Goal: Transaction & Acquisition: Purchase product/service

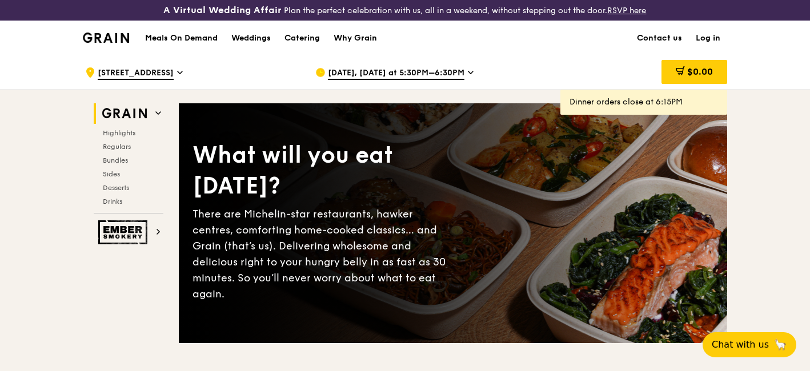
click at [452, 66] on div "[DATE], [DATE] at 5:30PM–6:30PM" at bounding box center [421, 72] width 212 height 34
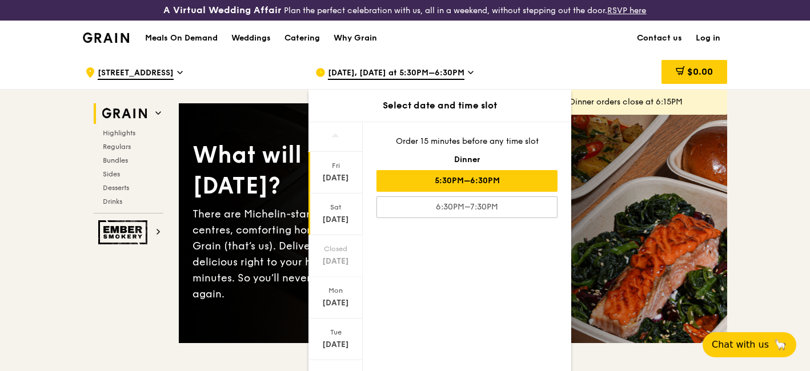
scroll to position [101, 0]
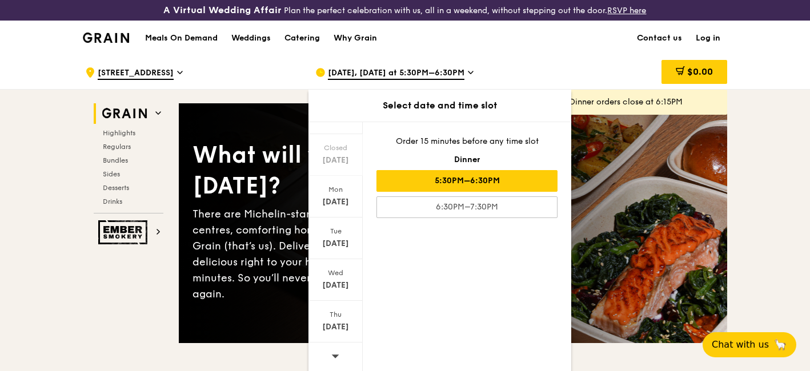
click at [335, 355] on icon at bounding box center [335, 356] width 7 height 3
click at [332, 205] on div "[DATE]" at bounding box center [335, 201] width 51 height 11
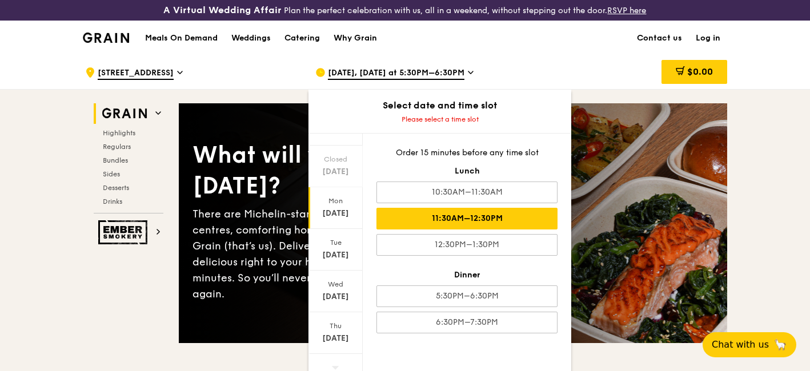
click at [428, 221] on div "11:30AM–12:30PM" at bounding box center [466, 219] width 181 height 22
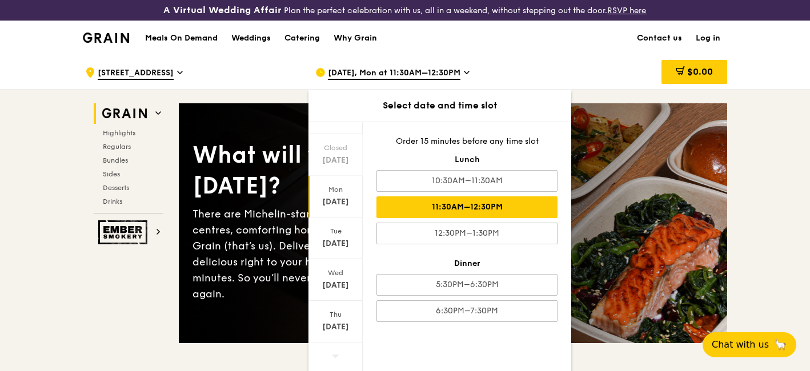
click at [467, 204] on div "11:30AM–12:30PM" at bounding box center [466, 207] width 181 height 22
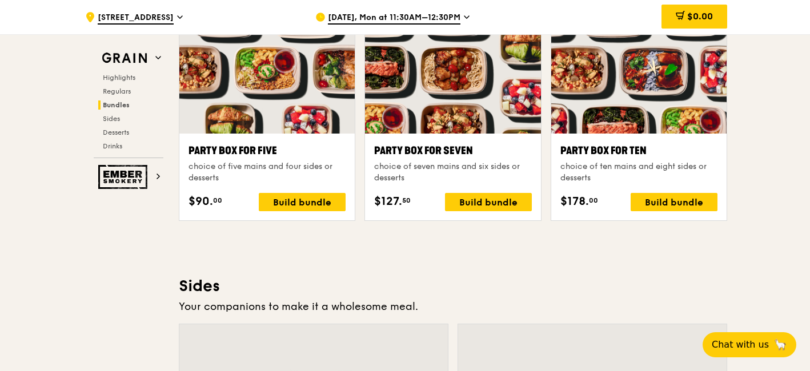
scroll to position [2223, 0]
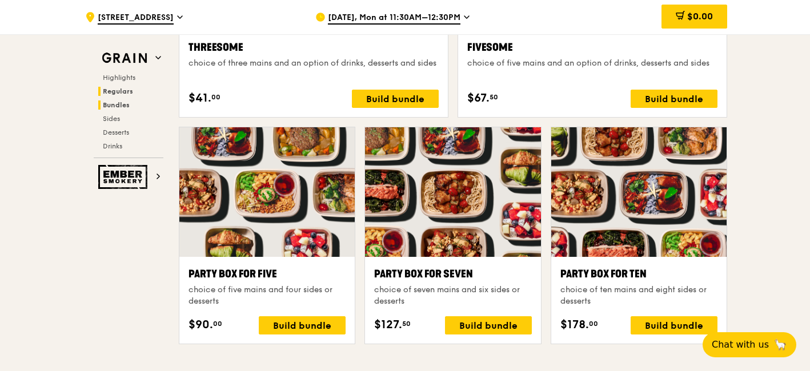
click at [118, 88] on span "Regulars" at bounding box center [118, 91] width 30 height 8
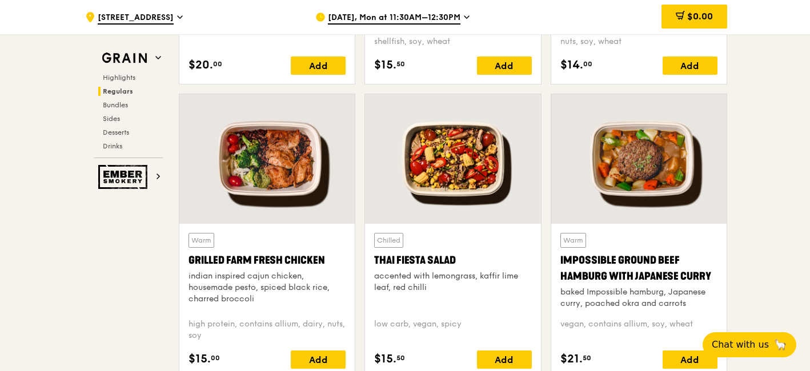
scroll to position [1291, 0]
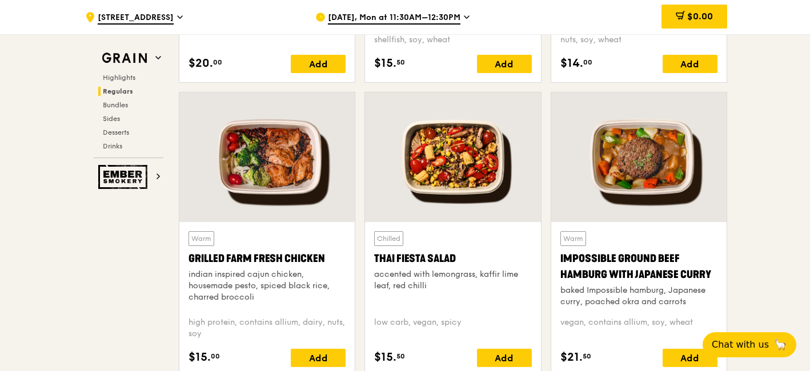
click at [237, 254] on div "Grilled Farm Fresh Chicken" at bounding box center [266, 259] width 157 height 16
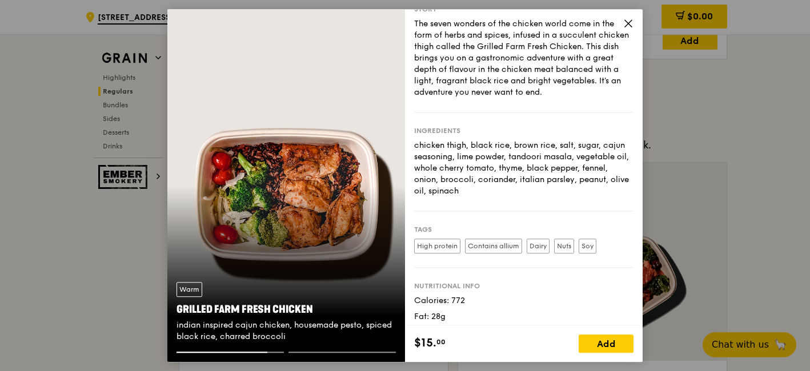
scroll to position [0, 0]
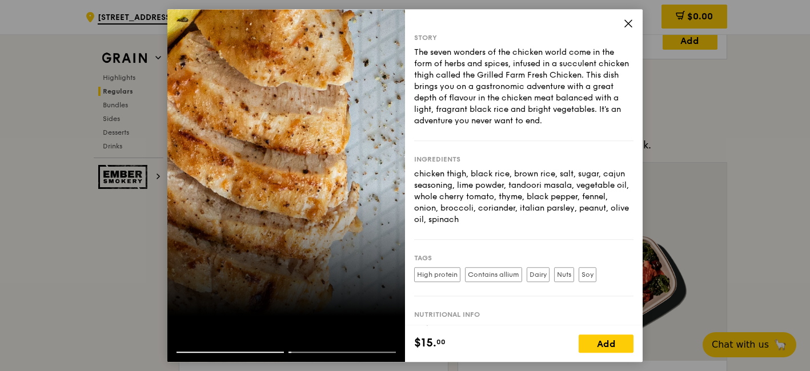
click at [619, 23] on div "Story The seven wonders of the chicken world come in the form of herbs and spic…" at bounding box center [524, 167] width 238 height 316
click at [624, 21] on icon at bounding box center [628, 23] width 10 height 10
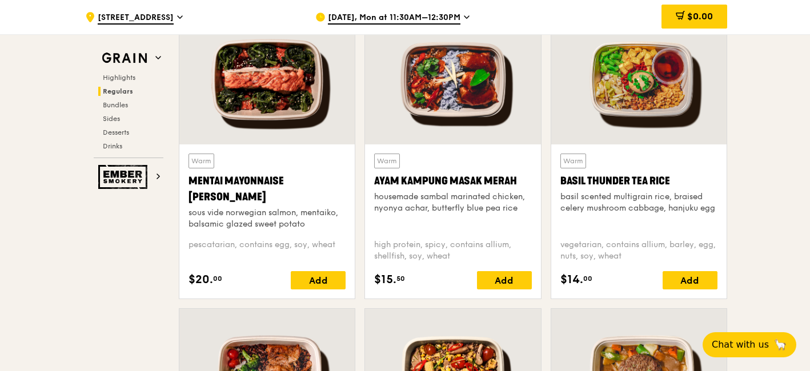
scroll to position [1036, 0]
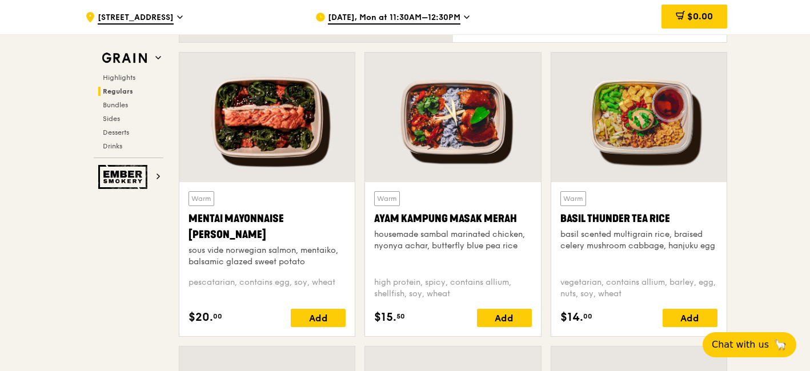
click at [316, 131] on div at bounding box center [266, 118] width 175 height 130
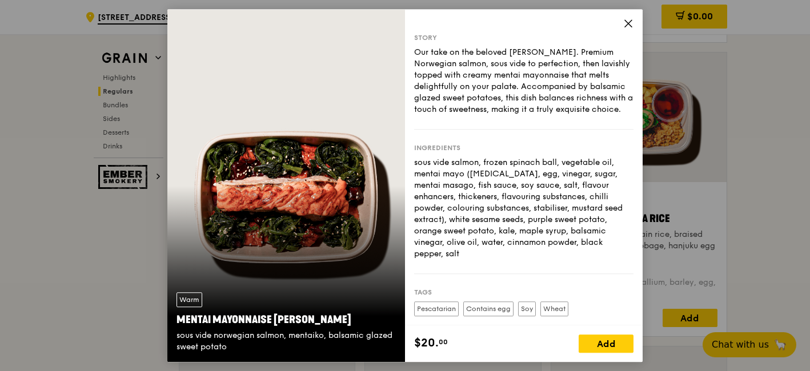
drag, startPoint x: 429, startPoint y: 174, endPoint x: 483, endPoint y: 260, distance: 100.8
click at [482, 260] on div "sous vide salmon, frozen spinach ball, vegetable oil, mentai mayo ([MEDICAL_DAT…" at bounding box center [523, 208] width 219 height 103
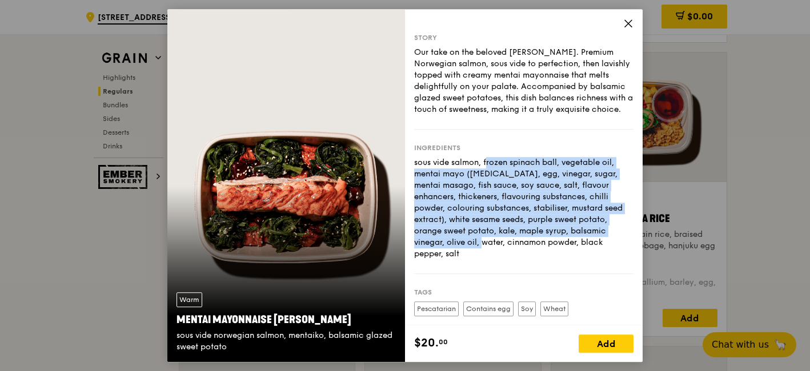
click at [621, 21] on div "Story Our take on the beloved mentaiko salmon. Premium Norwegian salmon, sous v…" at bounding box center [524, 167] width 238 height 316
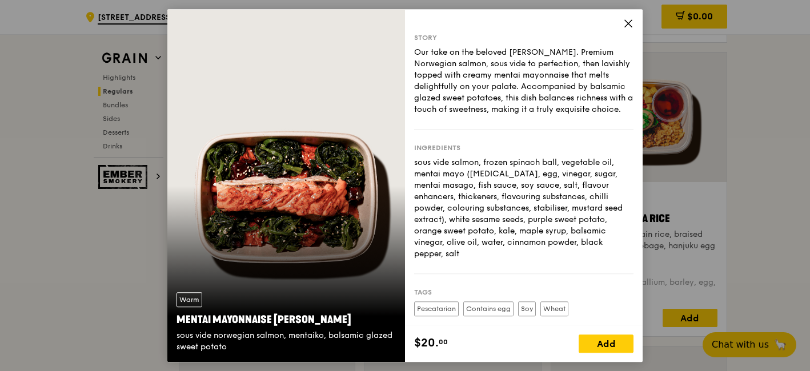
click at [626, 21] on icon at bounding box center [628, 23] width 10 height 10
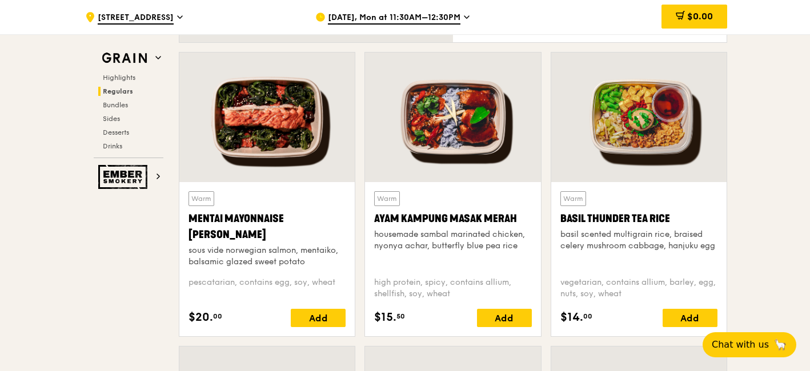
click at [477, 143] on div at bounding box center [452, 118] width 175 height 130
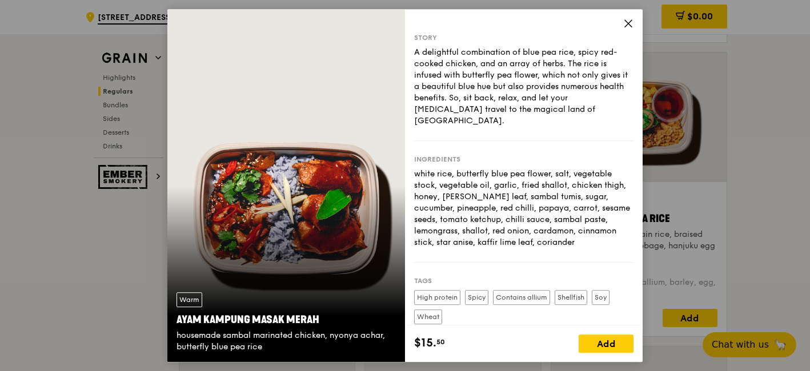
scroll to position [973, 0]
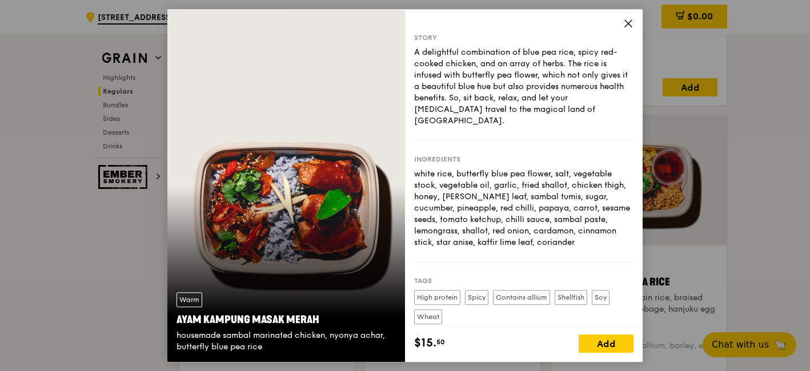
click at [628, 24] on icon at bounding box center [628, 23] width 10 height 10
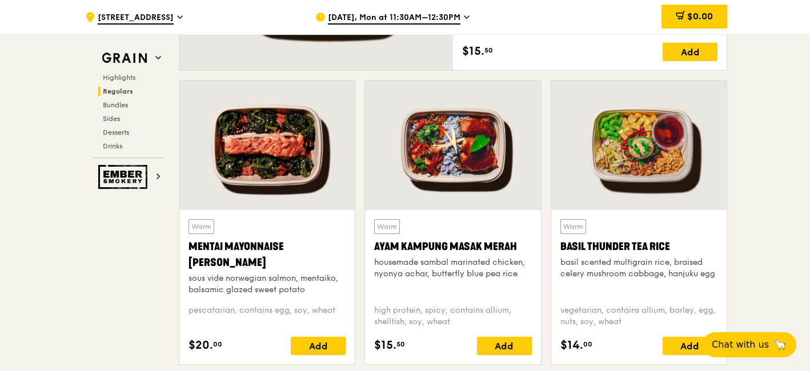
scroll to position [1036, 0]
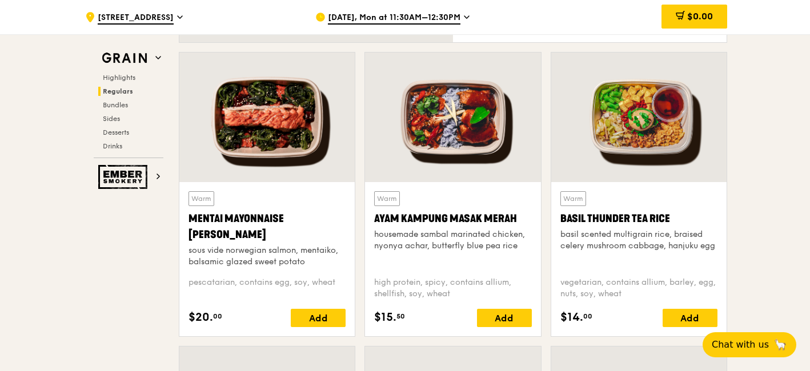
click at [645, 144] on div at bounding box center [638, 118] width 175 height 130
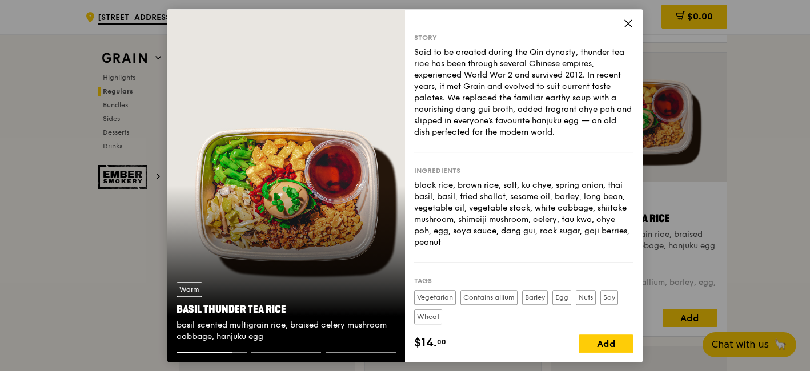
click at [626, 21] on icon at bounding box center [628, 23] width 10 height 10
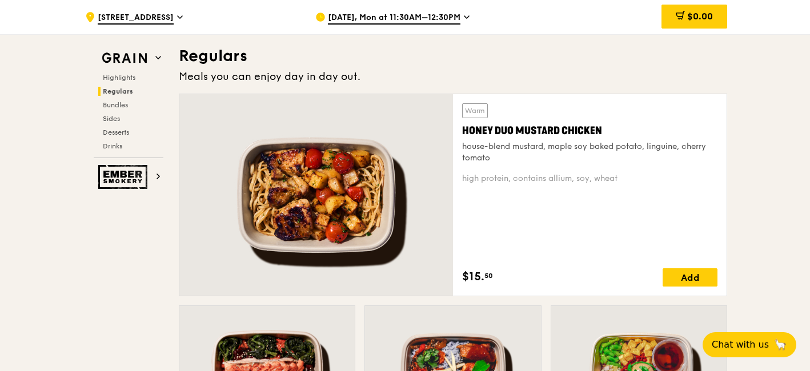
scroll to position [782, 0]
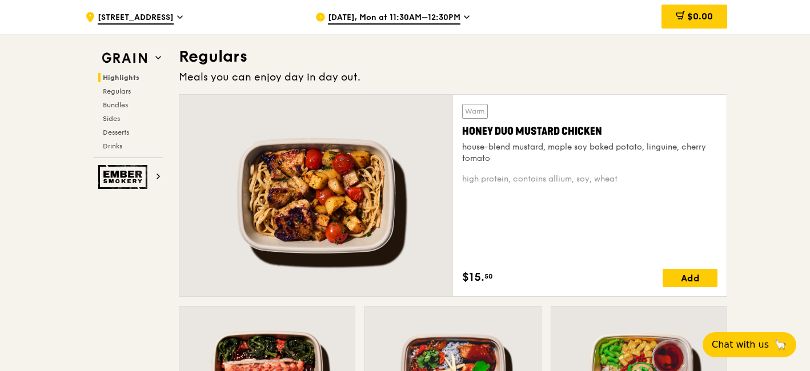
click at [363, 146] on div at bounding box center [316, 196] width 274 height 202
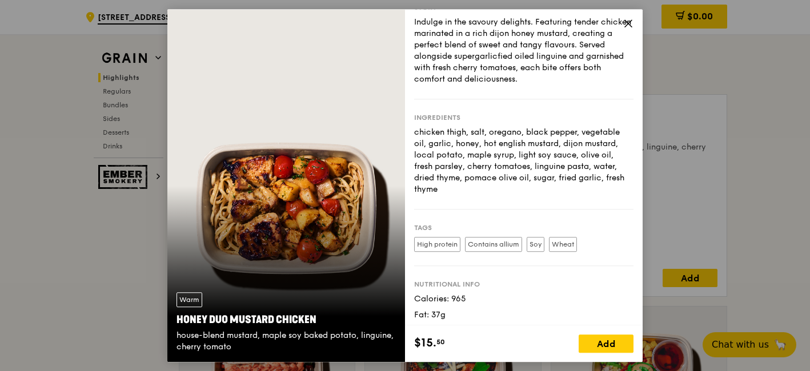
scroll to position [2, 0]
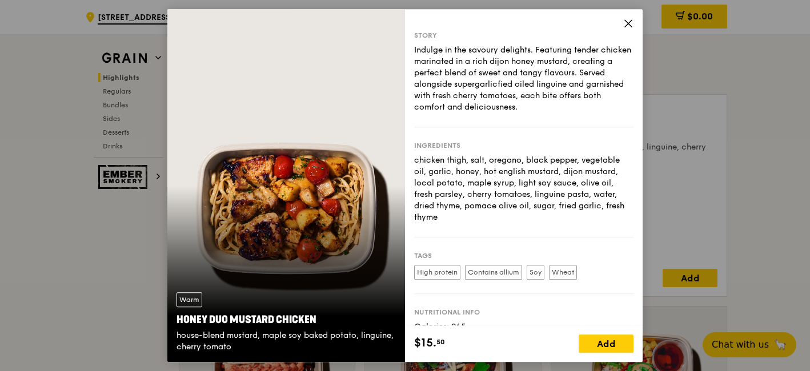
click at [628, 23] on icon at bounding box center [628, 23] width 10 height 10
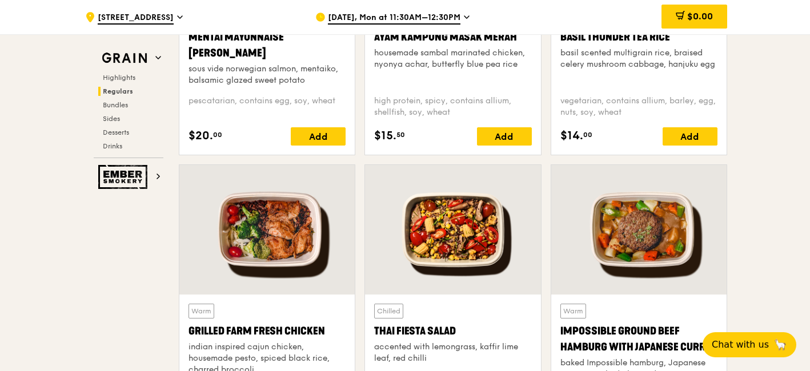
scroll to position [1227, 0]
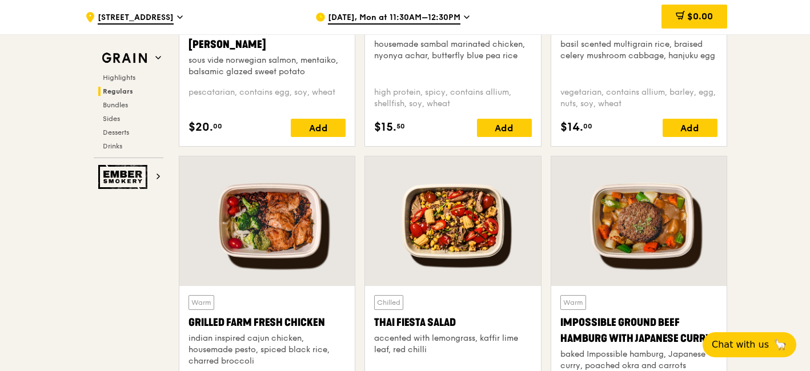
click at [311, 258] on div at bounding box center [266, 221] width 175 height 130
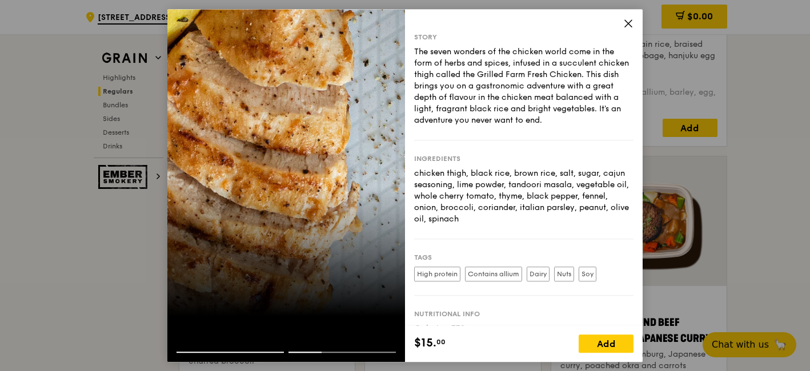
scroll to position [0, 0]
click at [626, 24] on icon at bounding box center [628, 23] width 7 height 7
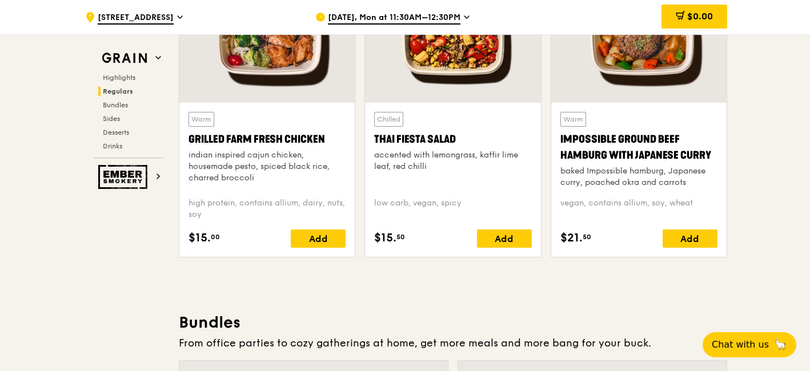
scroll to position [1417, 0]
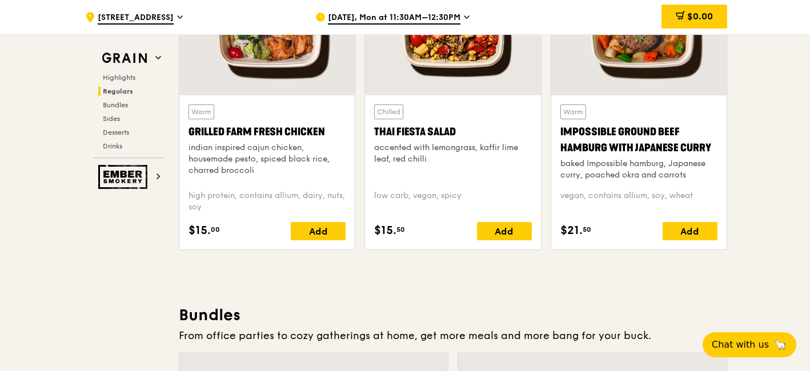
click at [240, 148] on div "indian inspired cajun chicken, housemade pesto, spiced black rice, charred broc…" at bounding box center [266, 159] width 157 height 34
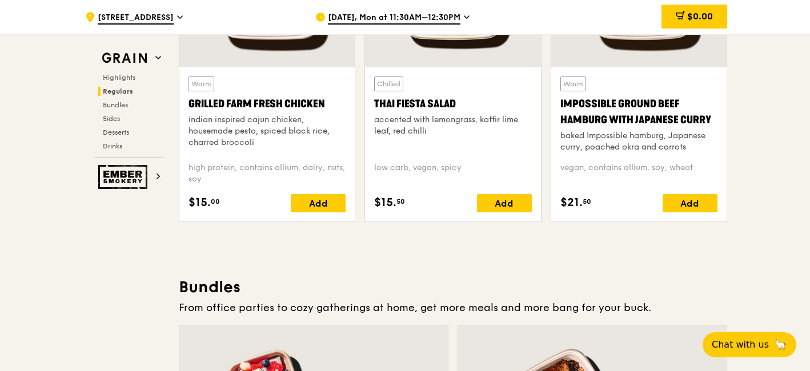
scroll to position [1481, 0]
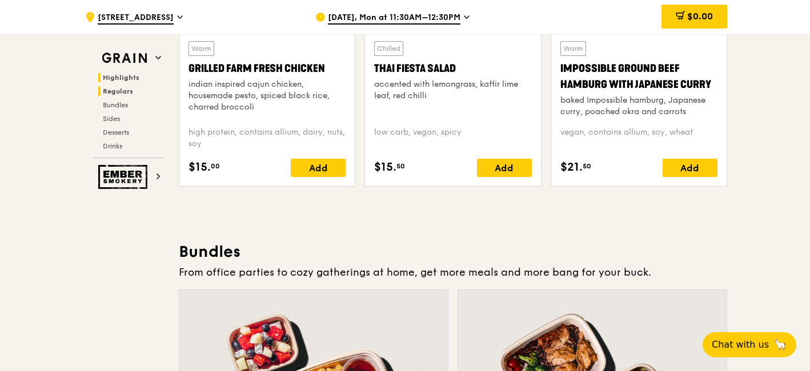
click at [113, 78] on span "Highlights" at bounding box center [121, 78] width 37 height 8
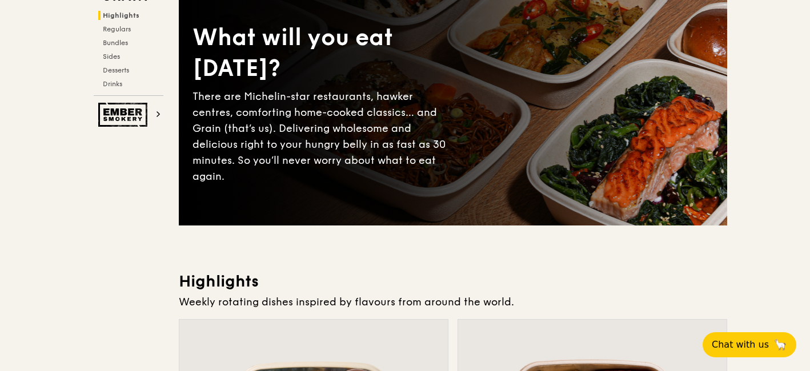
scroll to position [0, 0]
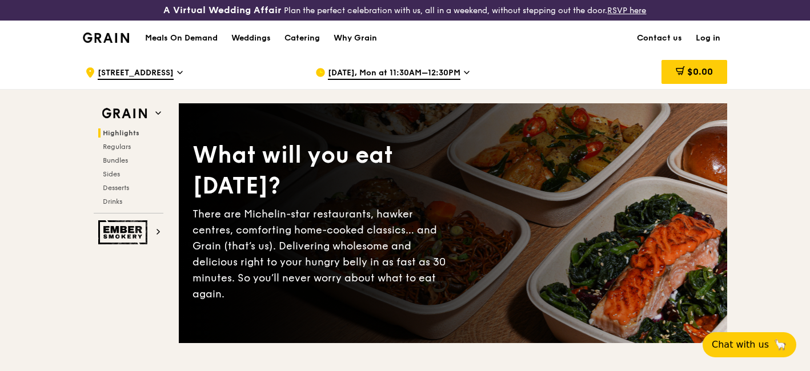
click at [114, 30] on div "Grain logo" at bounding box center [106, 37] width 46 height 34
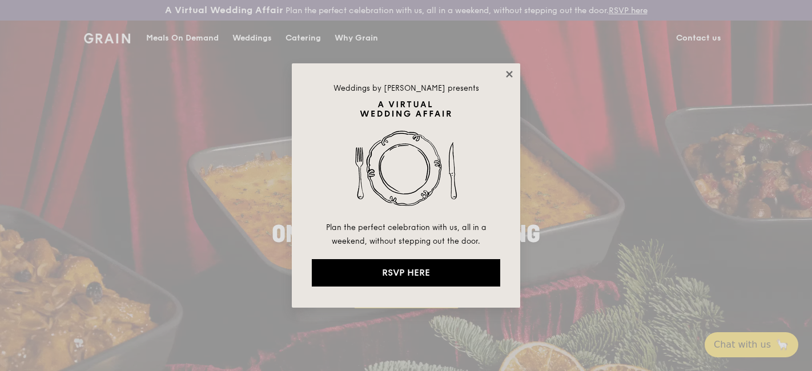
click at [509, 73] on icon at bounding box center [509, 74] width 10 height 10
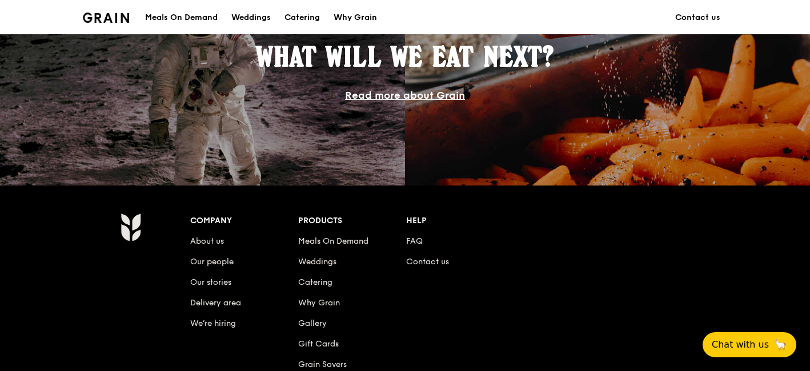
scroll to position [1143, 0]
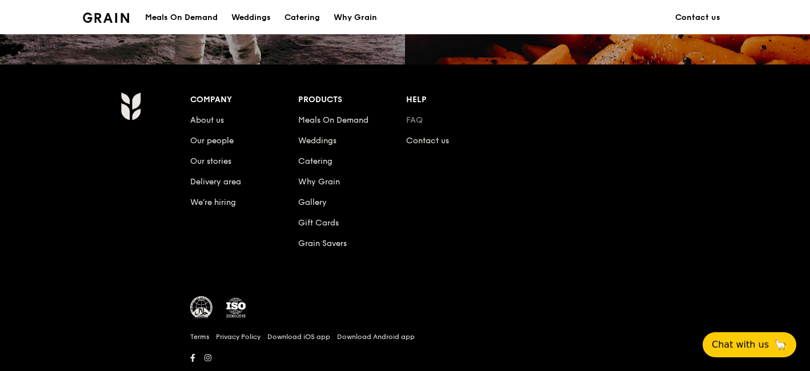
click at [412, 120] on link "FAQ" at bounding box center [414, 120] width 17 height 10
